Goal: Information Seeking & Learning: Compare options

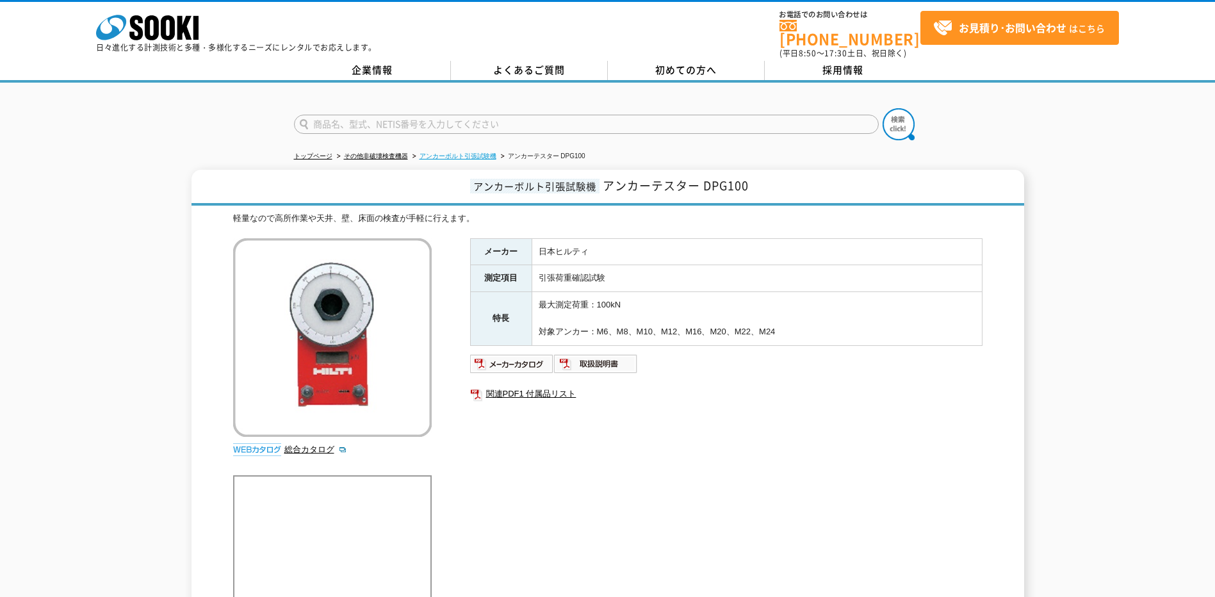
click at [471, 152] on link "アンカーボルト引張試験機" at bounding box center [458, 155] width 77 height 7
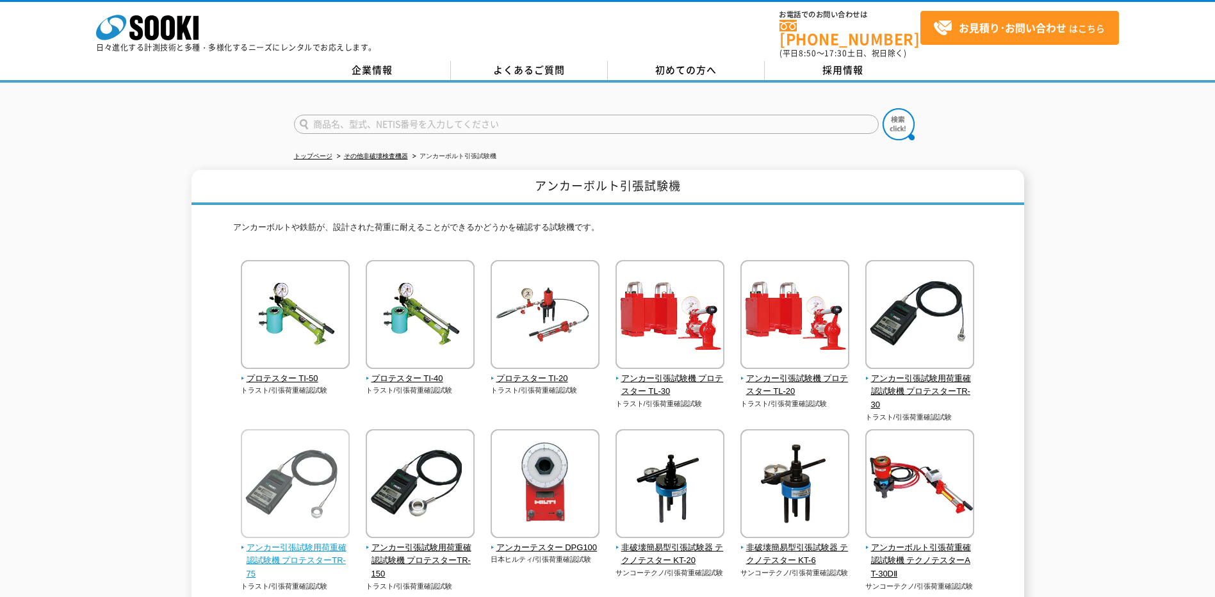
click at [289, 543] on span "アンカー引張試験用荷重確認試験機 プロテスターTR-75" at bounding box center [296, 561] width 110 height 40
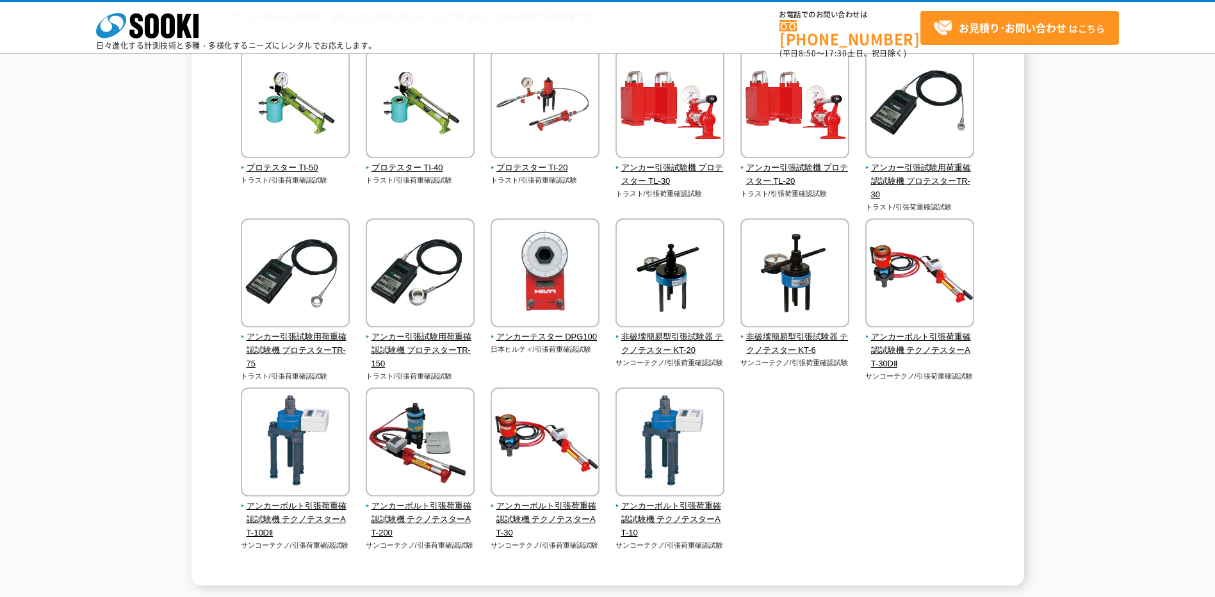
scroll to position [128, 0]
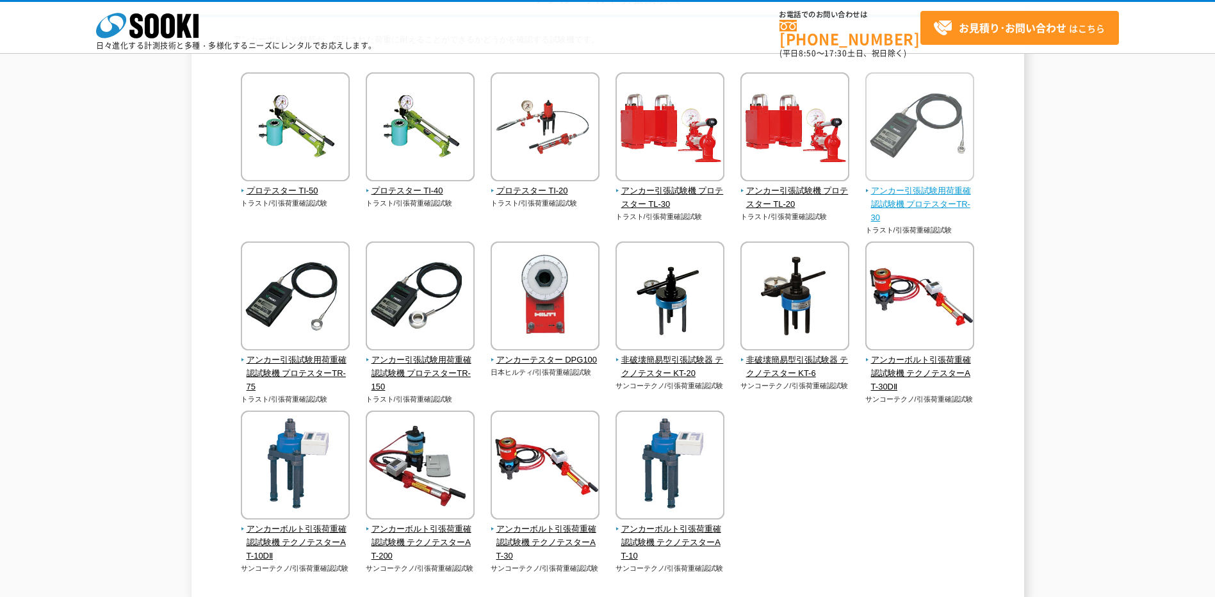
click at [899, 198] on span "アンカー引張試験用荷重確認試験機 プロテスターTR-30" at bounding box center [921, 205] width 110 height 40
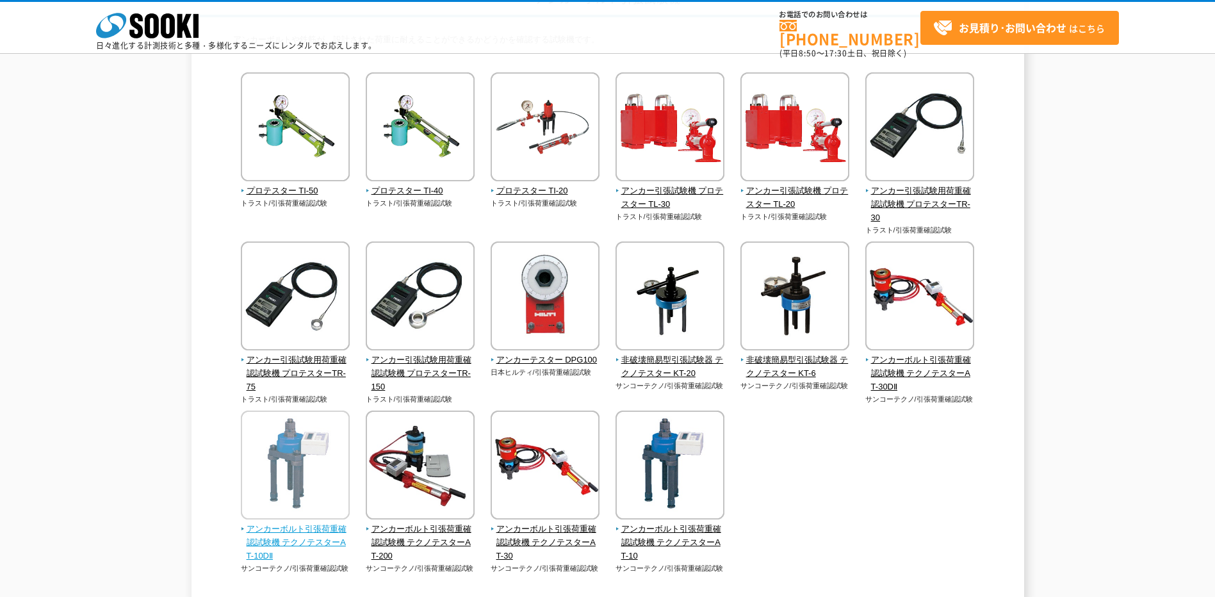
click at [296, 528] on span "アンカーボルト引張荷重確認試験機 テクノテスターAT-10DⅡ" at bounding box center [296, 543] width 110 height 40
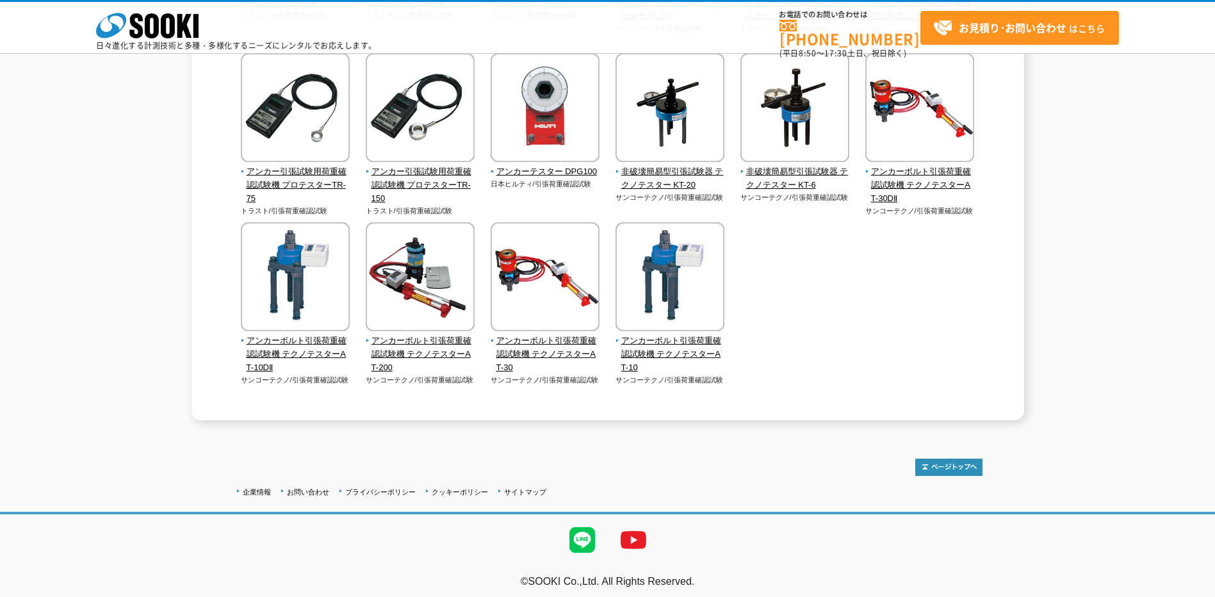
scroll to position [320, 0]
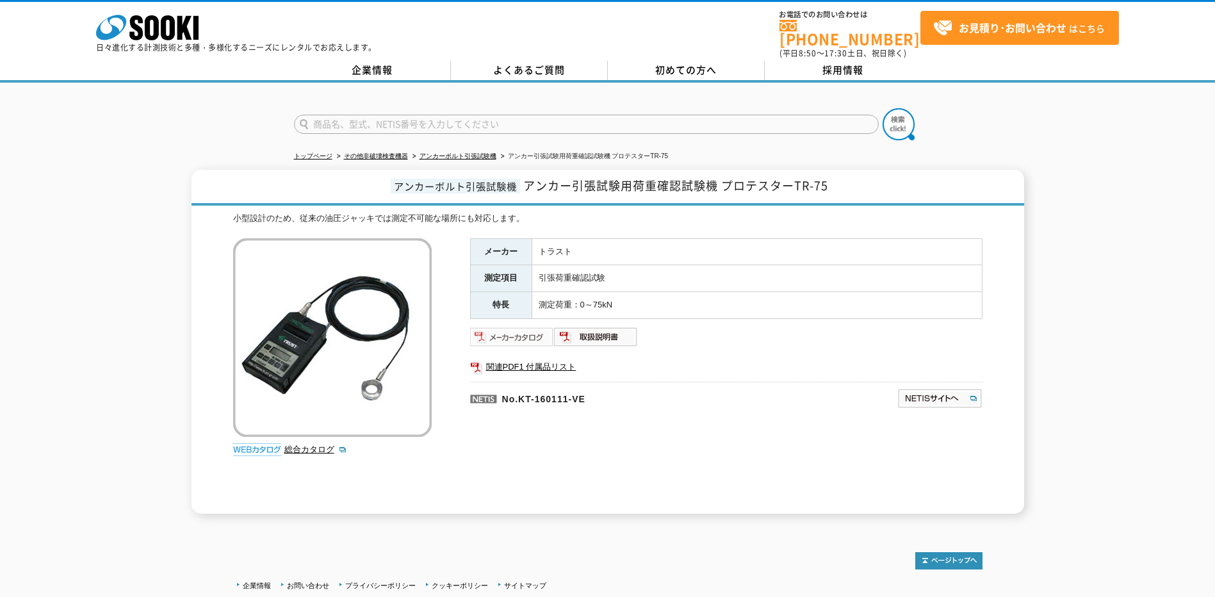
click at [502, 327] on img at bounding box center [512, 337] width 84 height 21
click at [609, 334] on img at bounding box center [596, 337] width 84 height 21
